Goal: Transaction & Acquisition: Purchase product/service

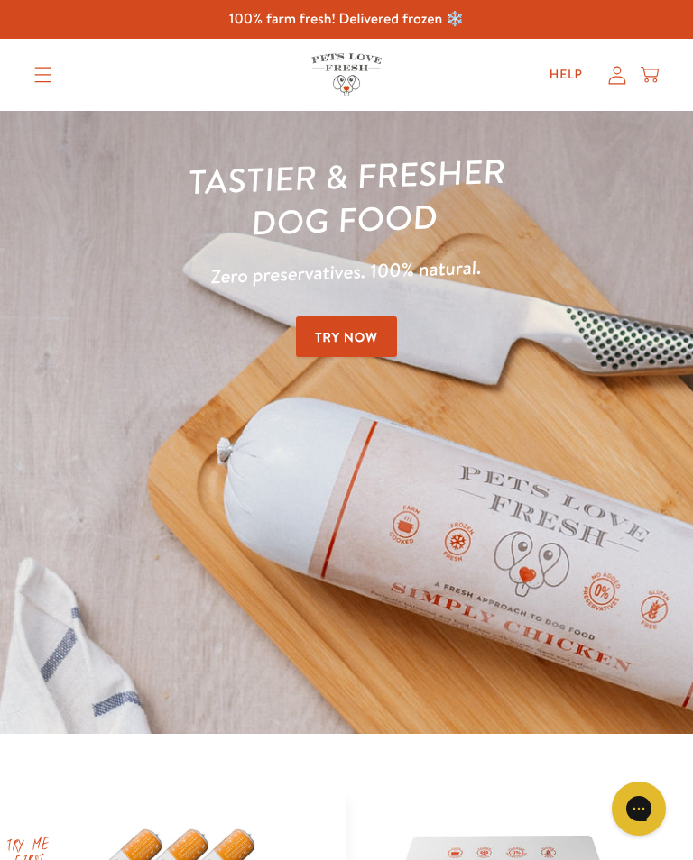
click at [569, 66] on link "Help" at bounding box center [566, 75] width 62 height 36
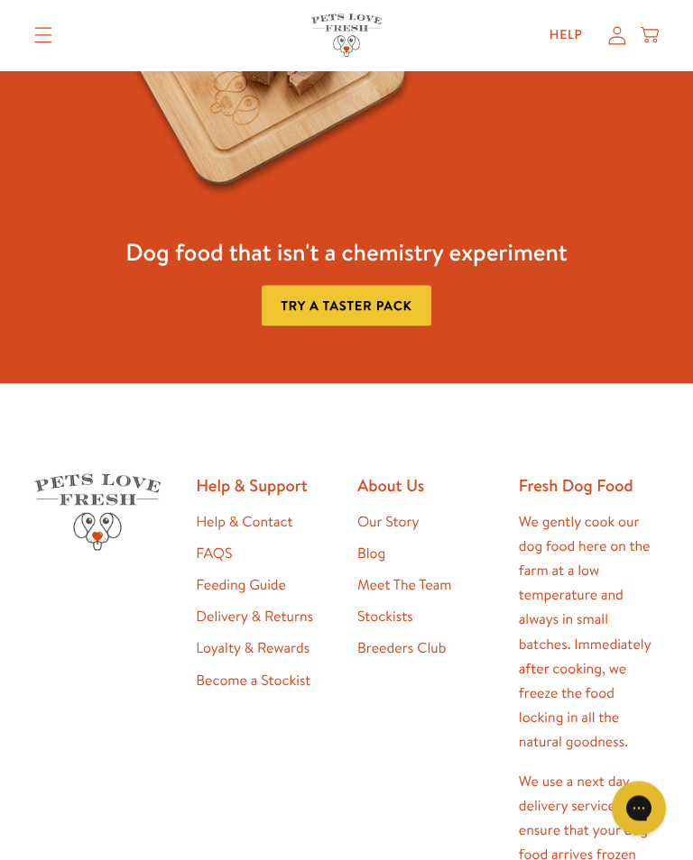
scroll to position [2121, 0]
click at [267, 577] on link "Feeding Guide" at bounding box center [241, 585] width 90 height 20
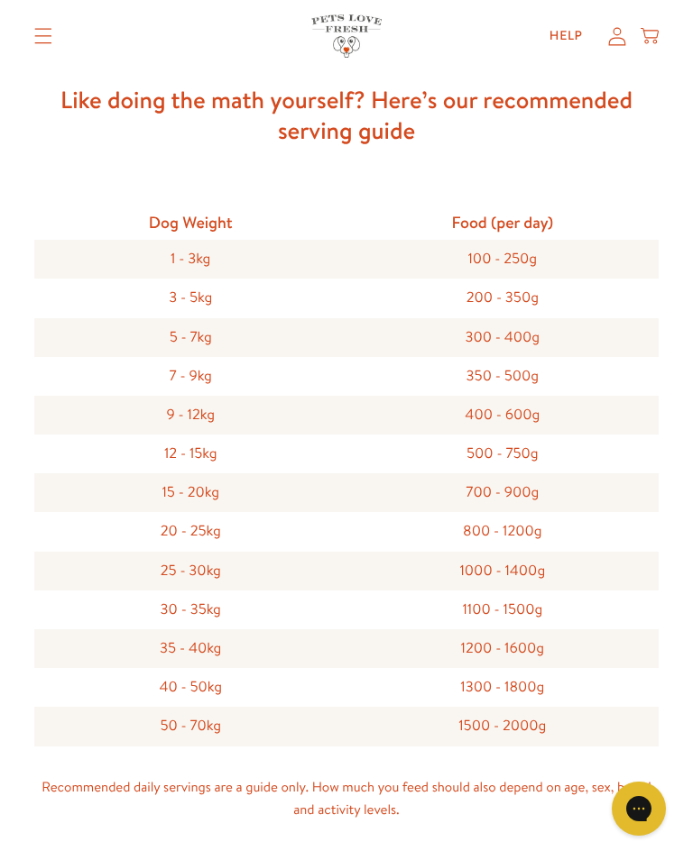
scroll to position [450, 0]
click at [532, 380] on div "350 - 500g" at bounding box center [502, 377] width 312 height 39
click at [200, 367] on div "7 - 9kg" at bounding box center [190, 377] width 312 height 39
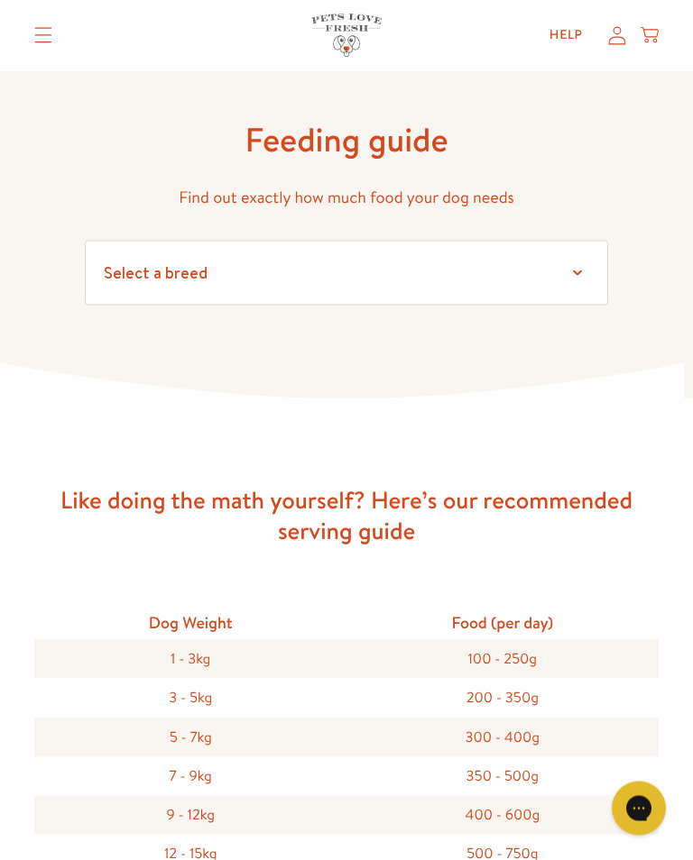
scroll to position [0, 0]
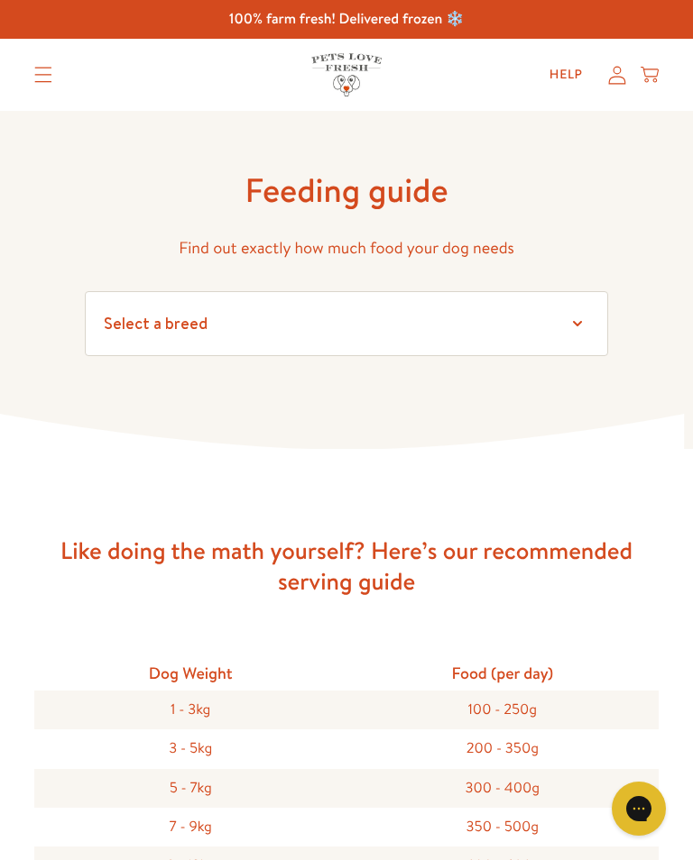
click at [53, 75] on summary "Translation missing: en.sections.header.menu" at bounding box center [43, 74] width 47 height 45
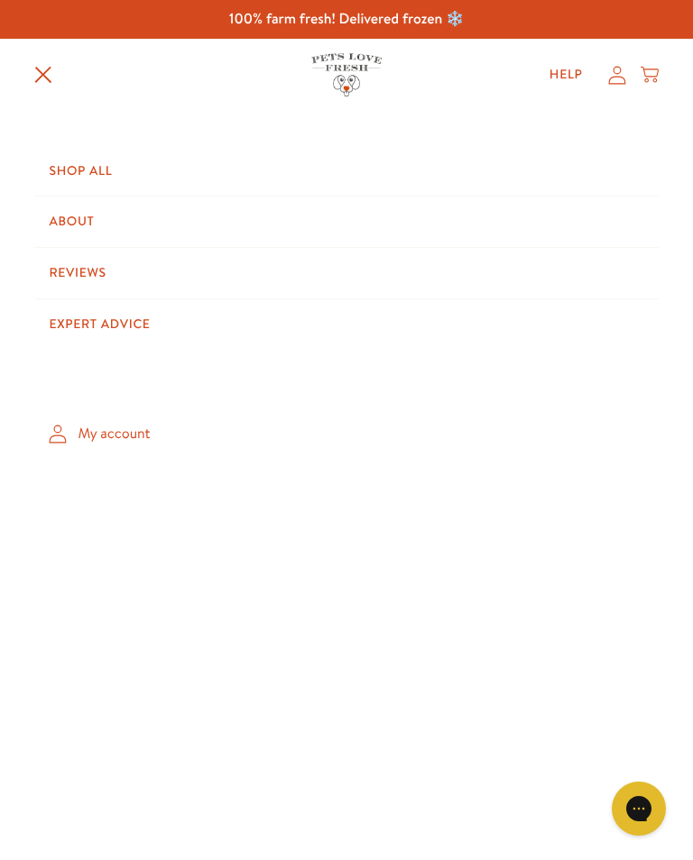
click at [101, 179] on link "Shop All" at bounding box center [345, 171] width 623 height 51
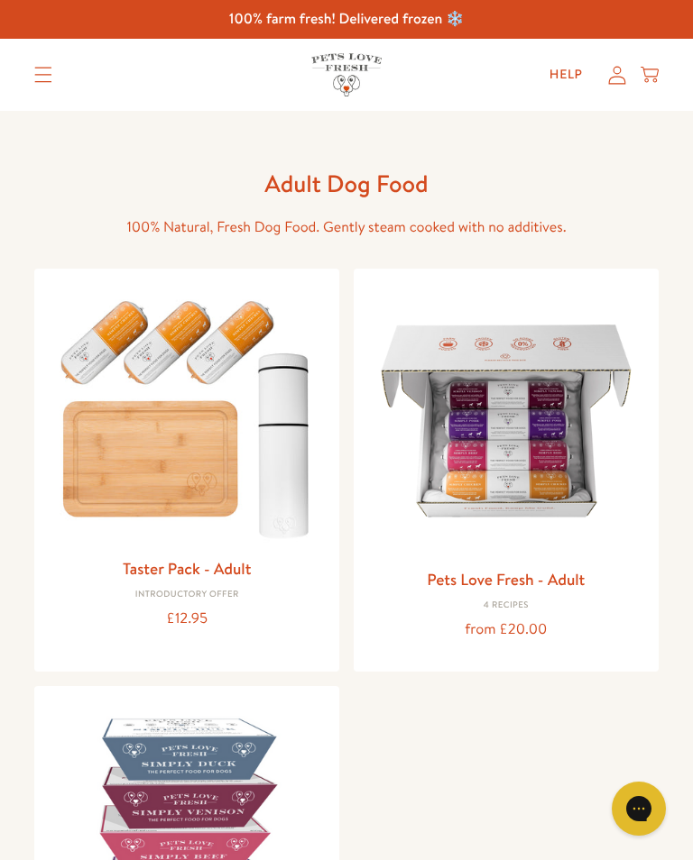
click at [517, 456] on img at bounding box center [506, 421] width 276 height 276
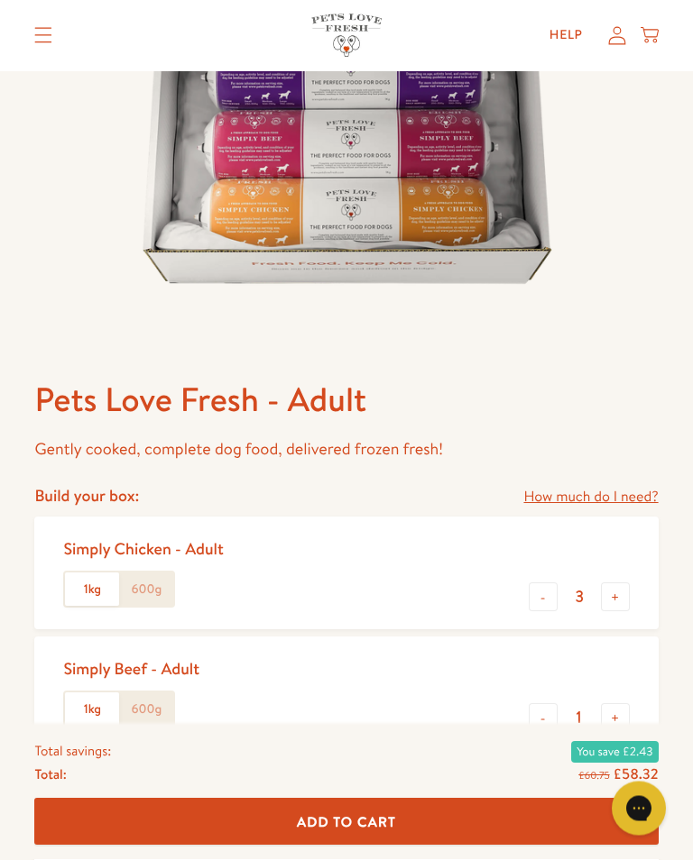
scroll to position [356, 0]
click at [142, 597] on label "600g" at bounding box center [146, 590] width 54 height 34
click at [0, 0] on input "600g" at bounding box center [0, 0] width 0 height 0
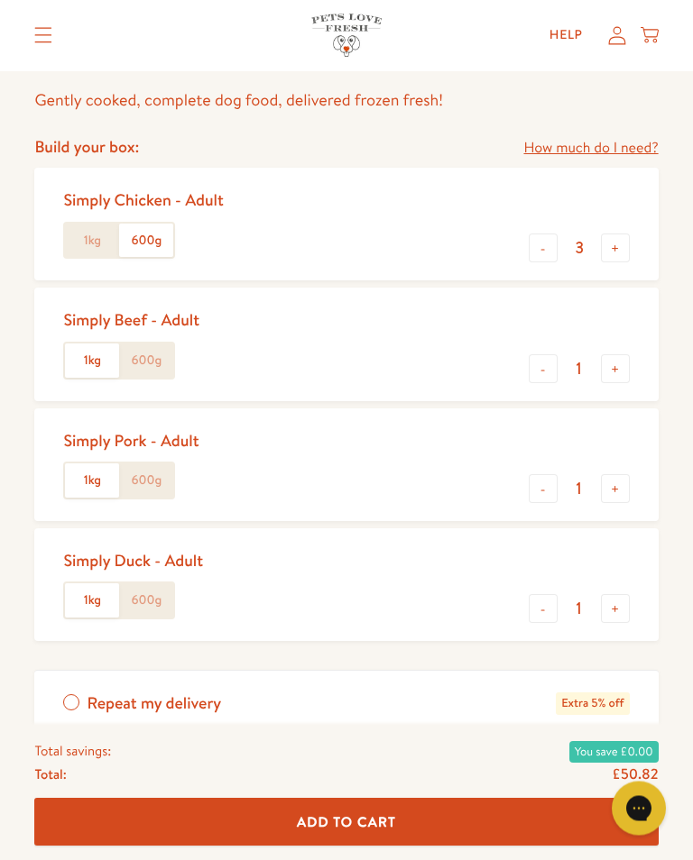
scroll to position [707, 0]
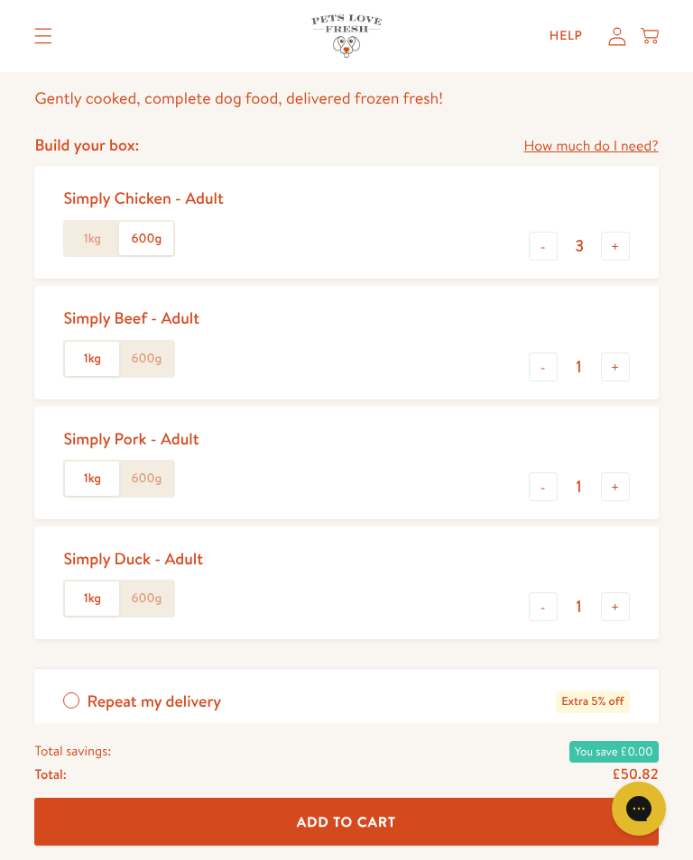
click at [85, 237] on label "1kg" at bounding box center [92, 239] width 54 height 34
click at [0, 0] on input "1kg" at bounding box center [0, 0] width 0 height 0
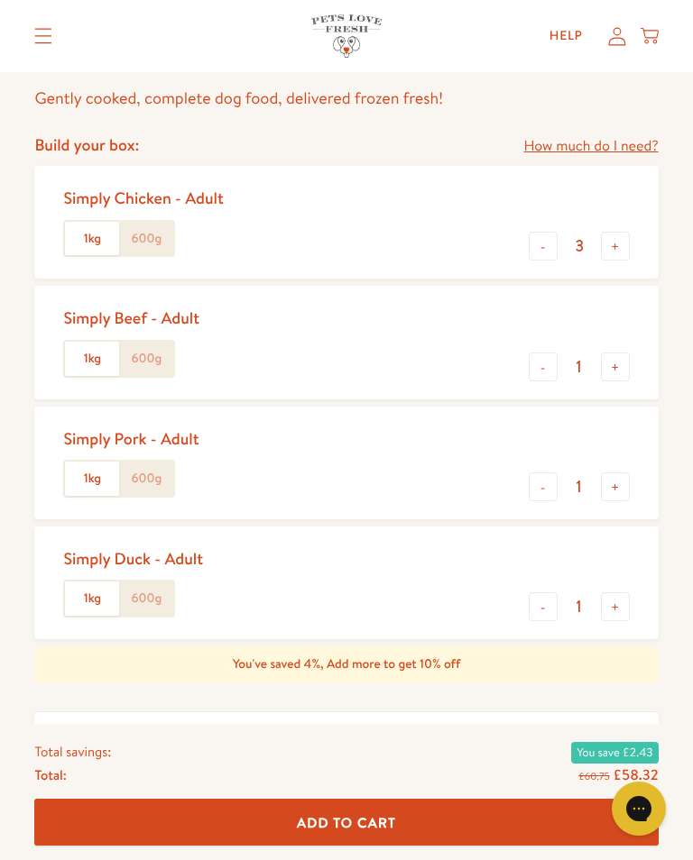
click at [153, 596] on label "600g" at bounding box center [146, 599] width 54 height 34
click at [0, 0] on input "600g" at bounding box center [0, 0] width 0 height 0
click at [152, 474] on label "600g" at bounding box center [146, 479] width 54 height 34
click at [0, 0] on input "600g" at bounding box center [0, 0] width 0 height 0
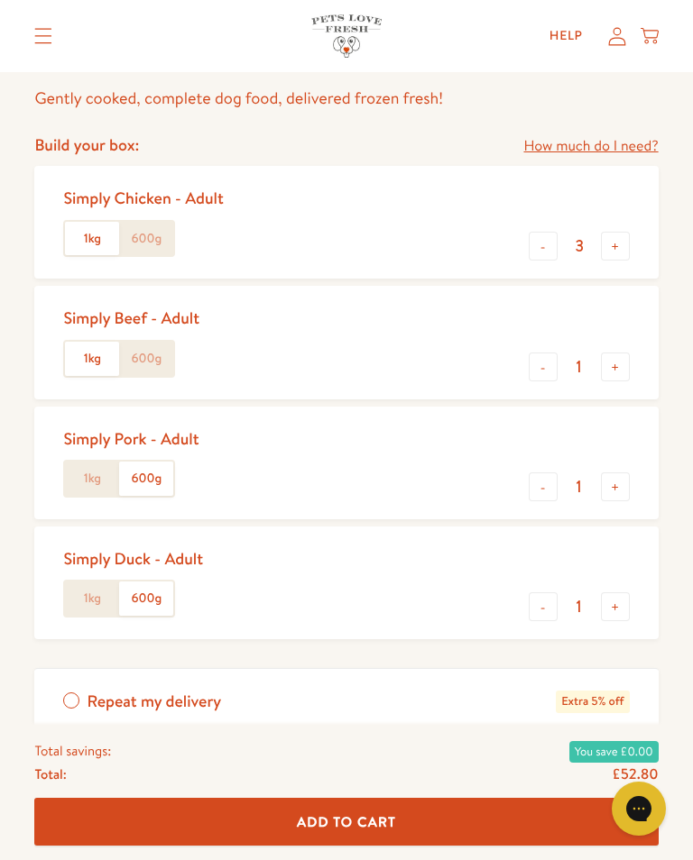
click at [152, 369] on label "600g" at bounding box center [146, 359] width 54 height 34
click at [0, 0] on input "600g" at bounding box center [0, 0] width 0 height 0
click at [140, 247] on label "600g" at bounding box center [146, 239] width 54 height 34
click at [0, 0] on input "600g" at bounding box center [0, 0] width 0 height 0
click at [84, 239] on label "1kg" at bounding box center [92, 239] width 54 height 34
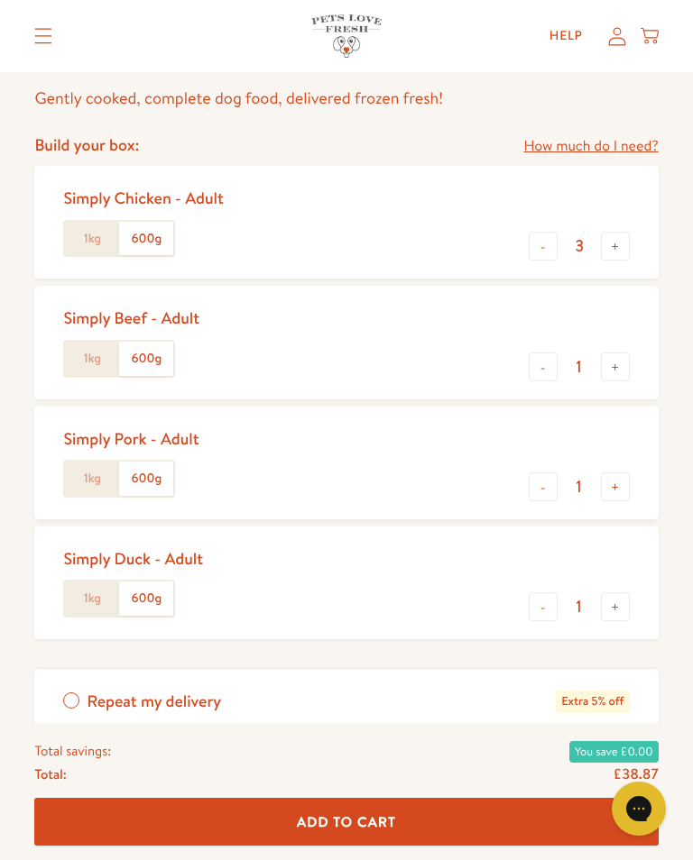
click at [0, 0] on input "1kg" at bounding box center [0, 0] width 0 height 0
click at [96, 364] on label "1kg" at bounding box center [92, 359] width 54 height 34
click at [0, 0] on input "1kg" at bounding box center [0, 0] width 0 height 0
click at [86, 476] on label "1kg" at bounding box center [92, 479] width 54 height 34
click at [0, 0] on input "1kg" at bounding box center [0, 0] width 0 height 0
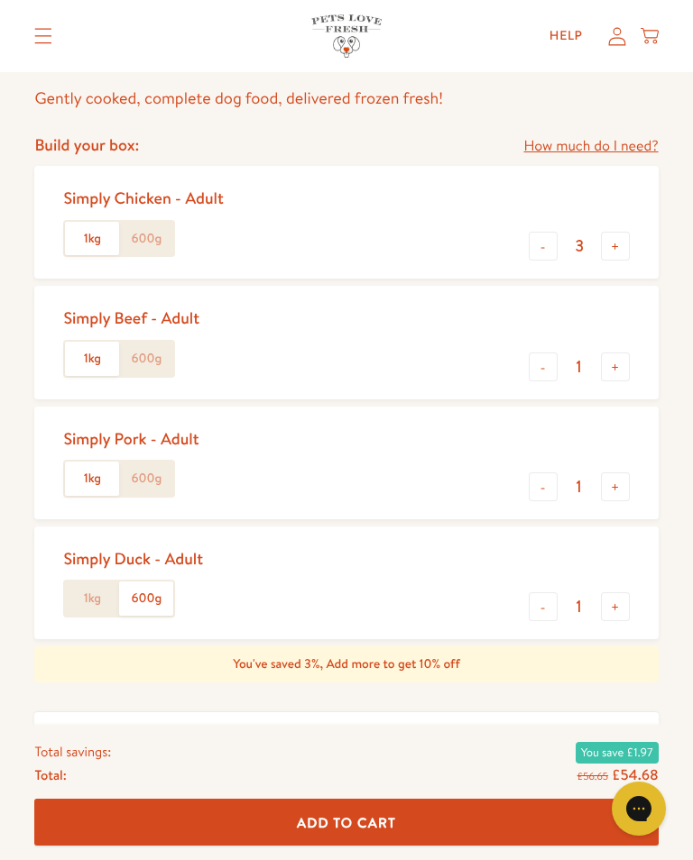
click at [94, 600] on label "1kg" at bounding box center [92, 599] width 54 height 34
click at [0, 0] on input "1kg" at bounding box center [0, 0] width 0 height 0
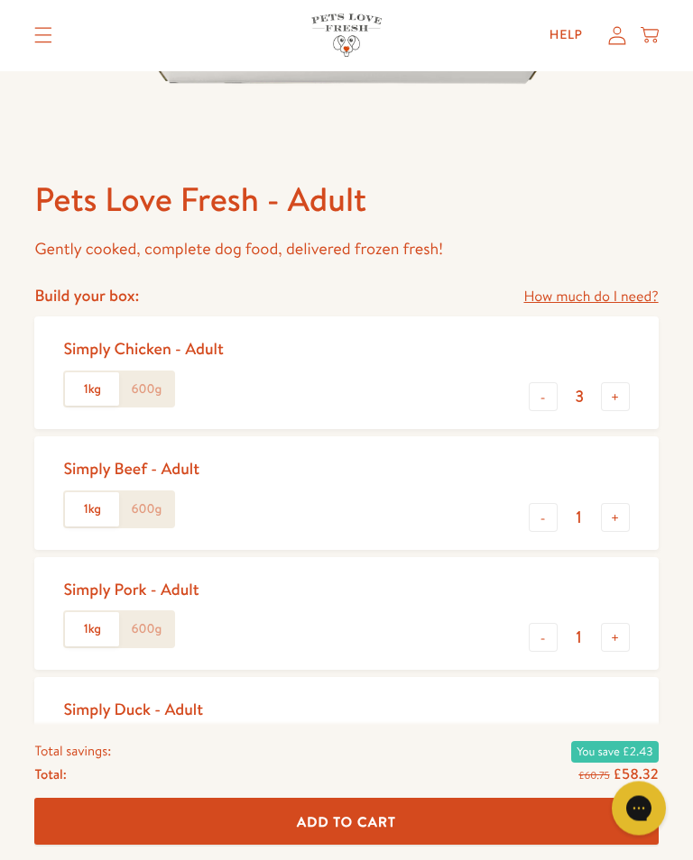
scroll to position [557, 0]
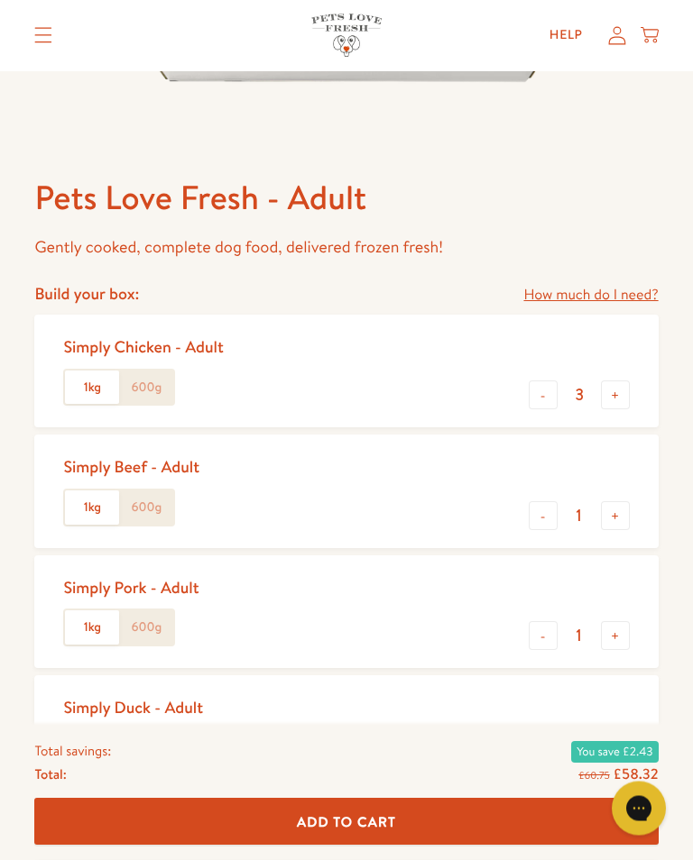
click at [552, 390] on button "-" at bounding box center [543, 396] width 29 height 29
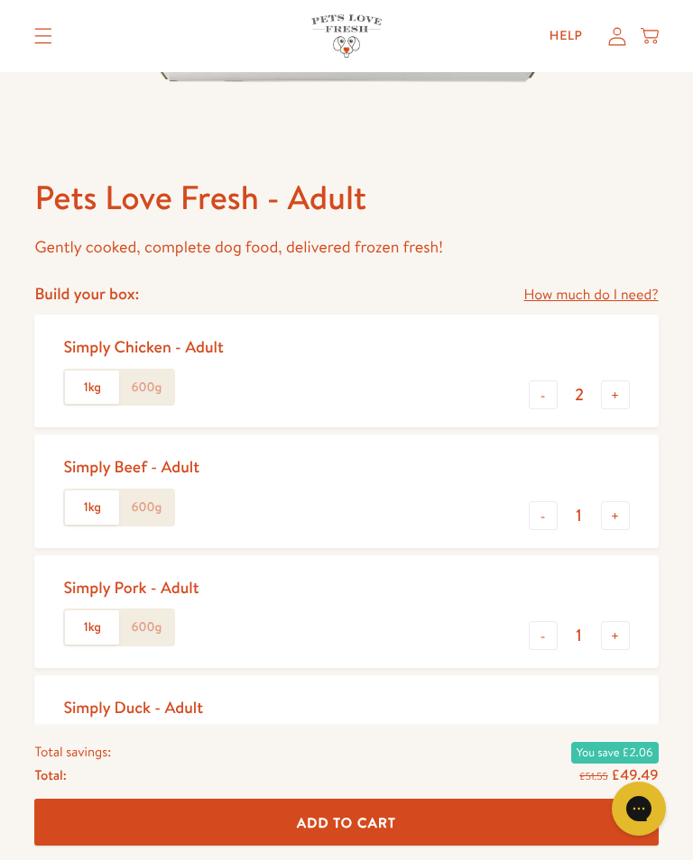
click at [548, 390] on button "-" at bounding box center [543, 395] width 29 height 29
type input "1"
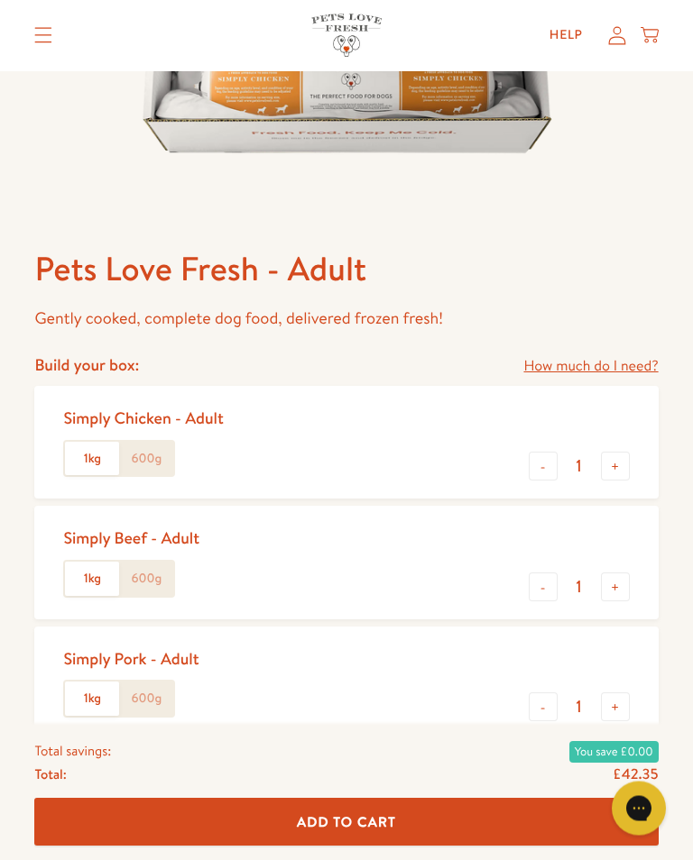
scroll to position [473, 0]
